Goal: Transaction & Acquisition: Book appointment/travel/reservation

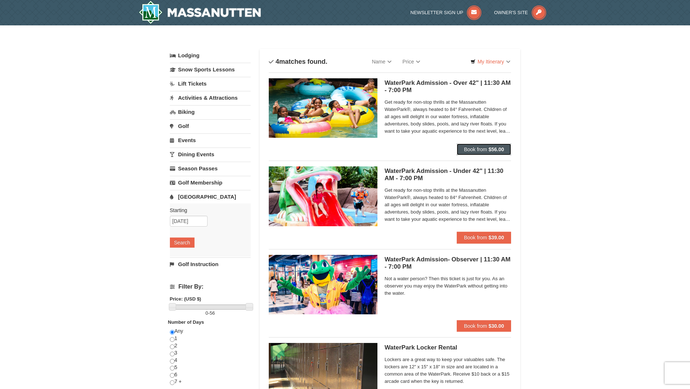
click at [483, 147] on span "Book from" at bounding box center [475, 149] width 23 height 6
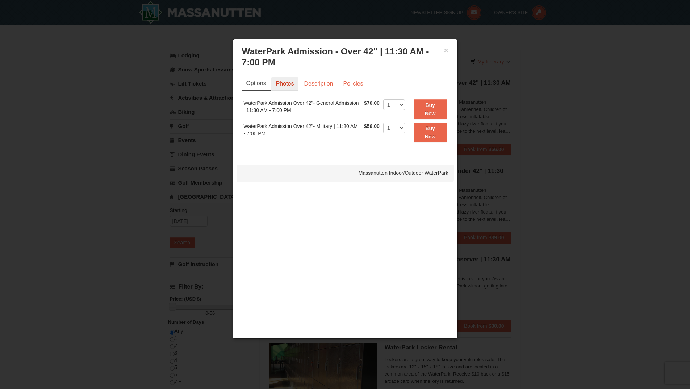
click at [279, 87] on link "Photos" at bounding box center [285, 84] width 28 height 14
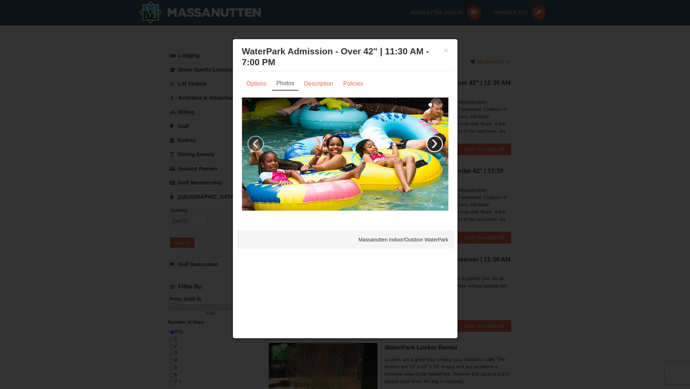
click at [439, 145] on link "›" at bounding box center [435, 144] width 17 height 17
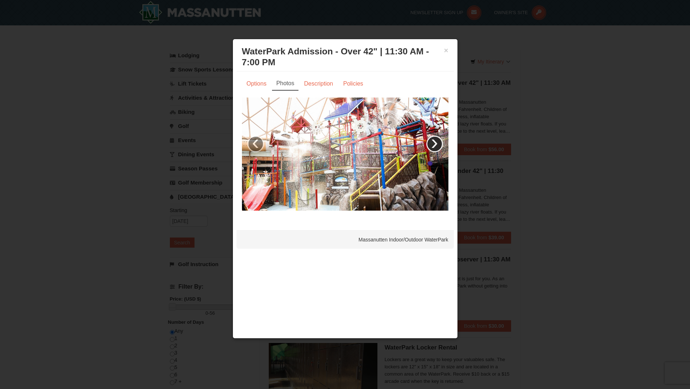
click at [437, 145] on link "›" at bounding box center [435, 144] width 17 height 17
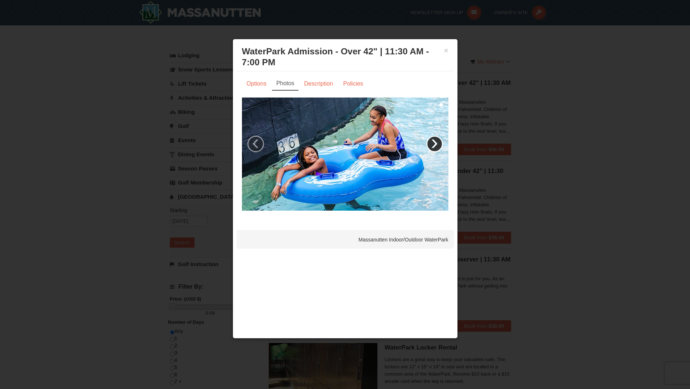
click at [436, 145] on link "›" at bounding box center [435, 144] width 17 height 17
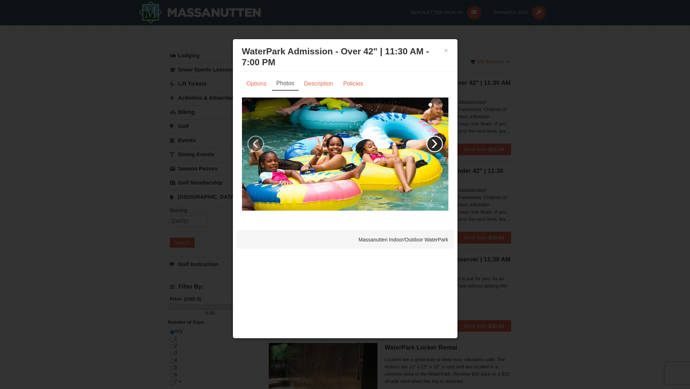
click at [434, 146] on link "›" at bounding box center [435, 144] width 17 height 17
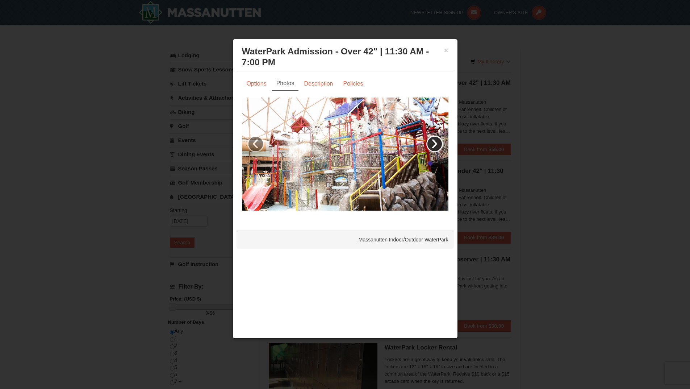
click at [434, 146] on link "›" at bounding box center [435, 144] width 17 height 17
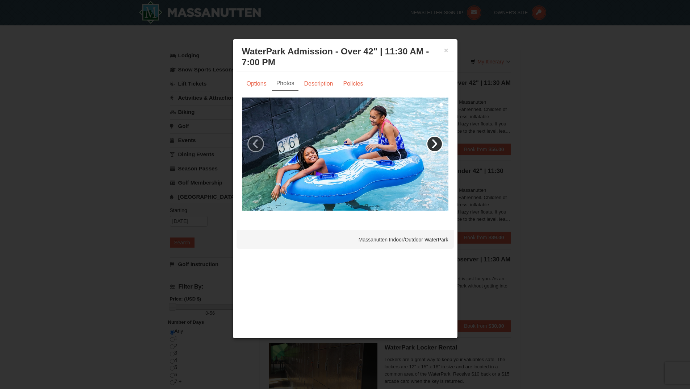
click at [434, 146] on link "›" at bounding box center [435, 144] width 17 height 17
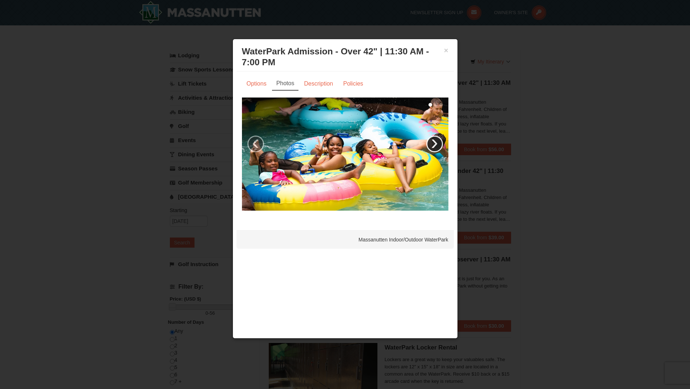
click at [433, 146] on link "›" at bounding box center [435, 144] width 17 height 17
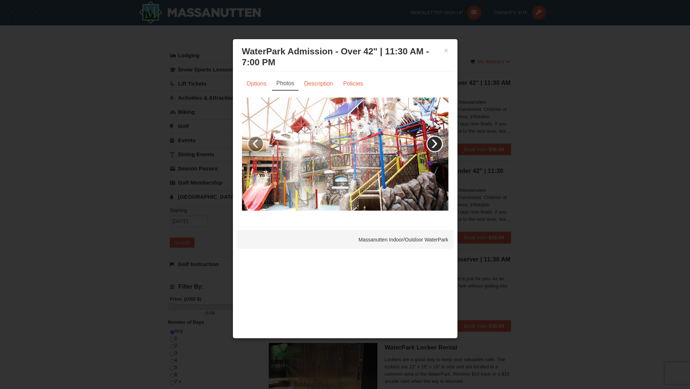
click at [433, 146] on link "›" at bounding box center [435, 144] width 17 height 17
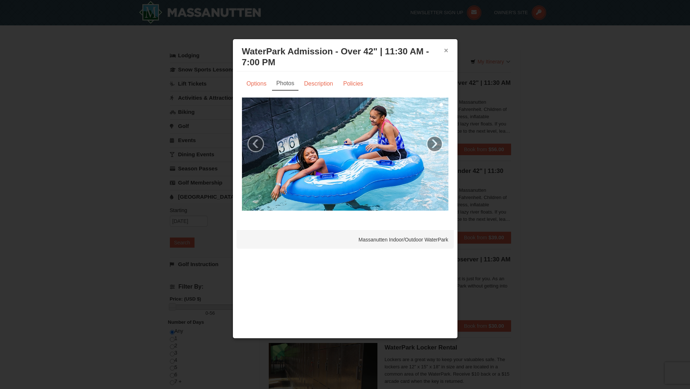
click at [444, 51] on div "× WaterPark Admission - Over 42" | 11:30 AM - 7:00 PM Massanutten Indoor/Outdoo…" at bounding box center [345, 57] width 217 height 29
click at [444, 51] on h3 "WaterPark Admission - Over 42" | 11:30 AM - 7:00 PM Massanutten Indoor/Outdoor …" at bounding box center [345, 57] width 207 height 22
click at [446, 52] on button "×" at bounding box center [446, 50] width 4 height 7
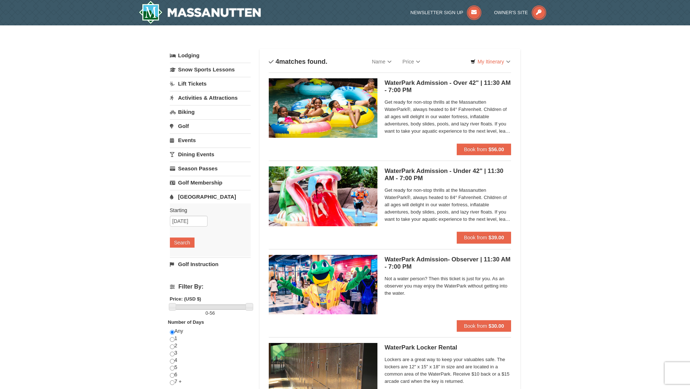
click at [200, 198] on link "[GEOGRAPHIC_DATA]" at bounding box center [210, 196] width 81 height 13
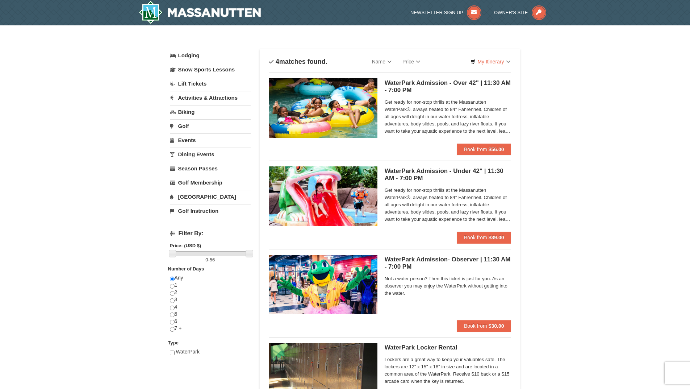
click at [195, 195] on link "[GEOGRAPHIC_DATA]" at bounding box center [210, 196] width 81 height 13
